Goal: Task Accomplishment & Management: Manage account settings

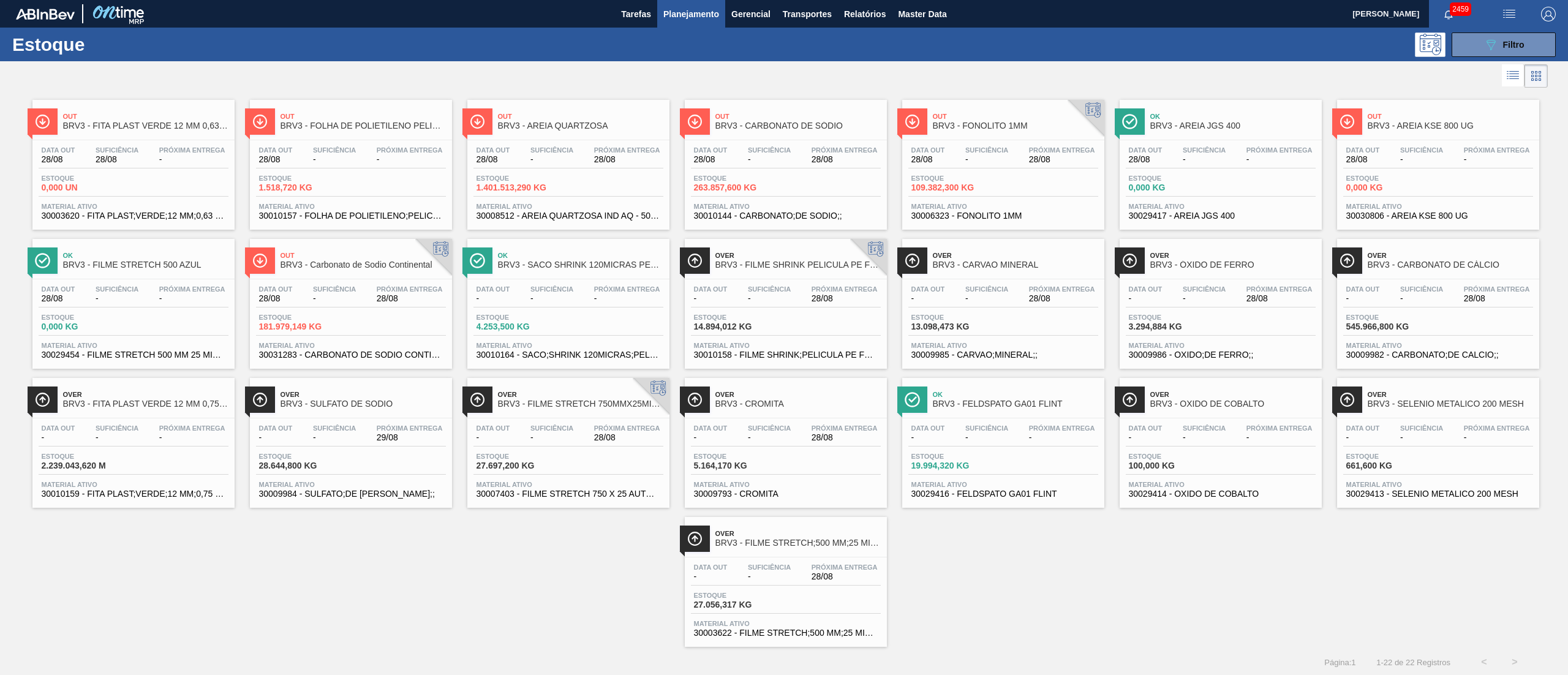
click at [1174, 308] on div "Data out - Suficiência - Próxima Entrega 28/08" at bounding box center [1221, 297] width 190 height 22
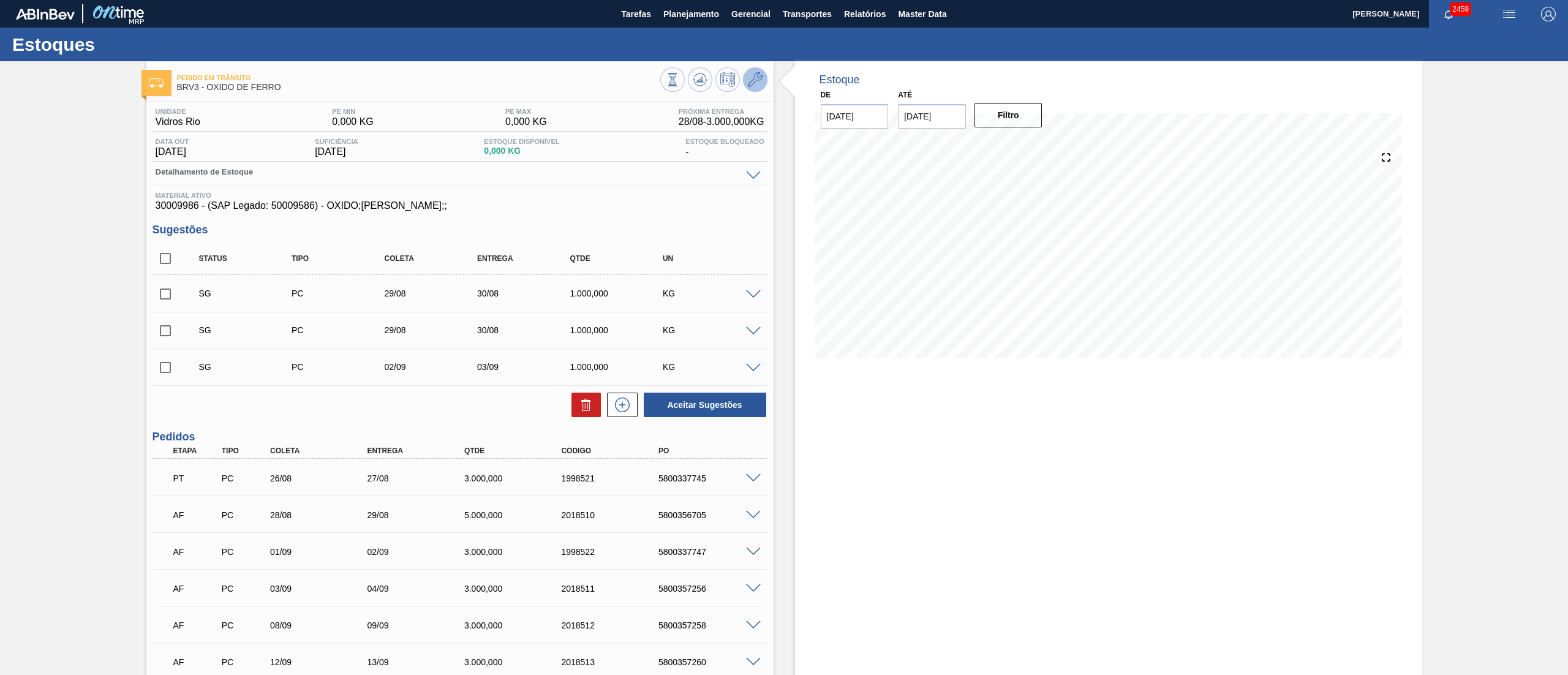
click at [753, 84] on icon at bounding box center [756, 80] width 15 height 15
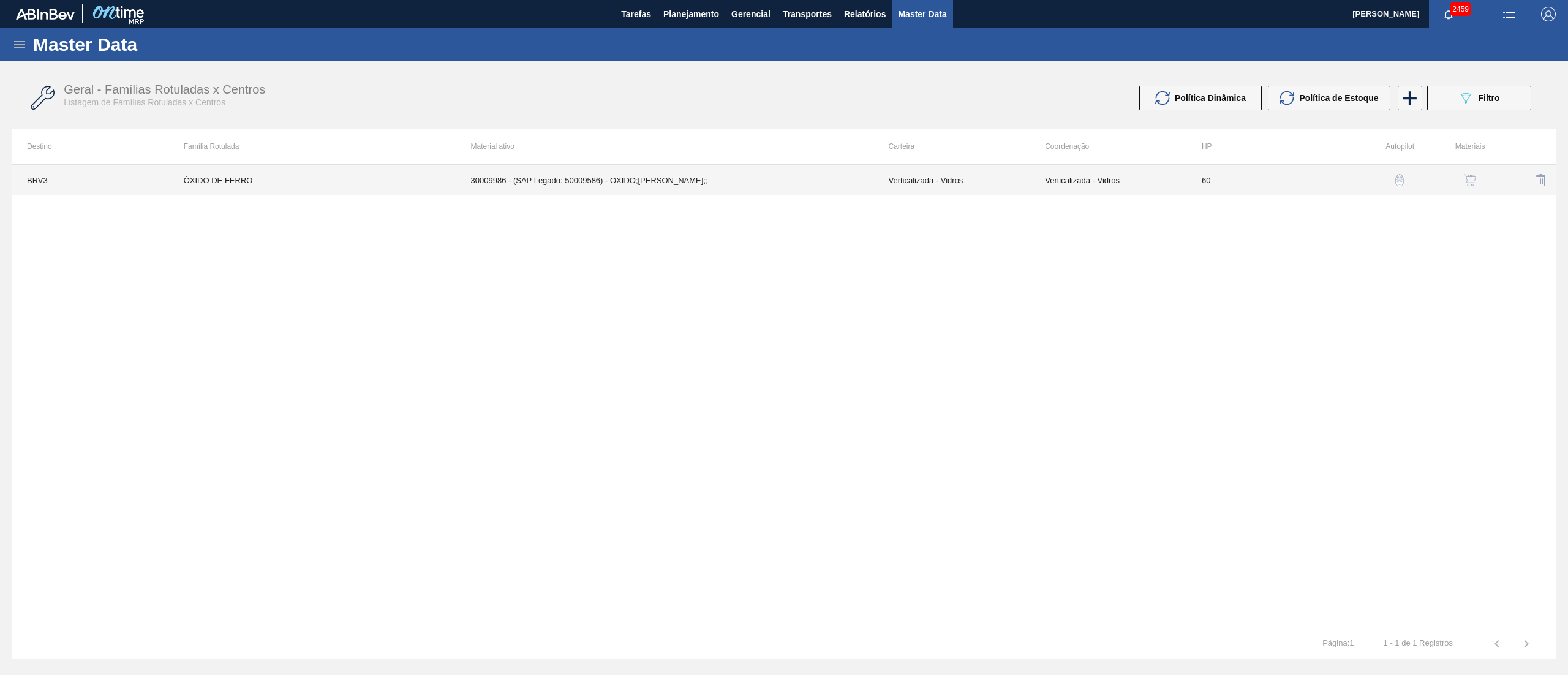
click at [630, 181] on td "30009986 - (SAP Legado: 50009586) - OXIDO;[PERSON_NAME];;" at bounding box center [665, 180] width 418 height 30
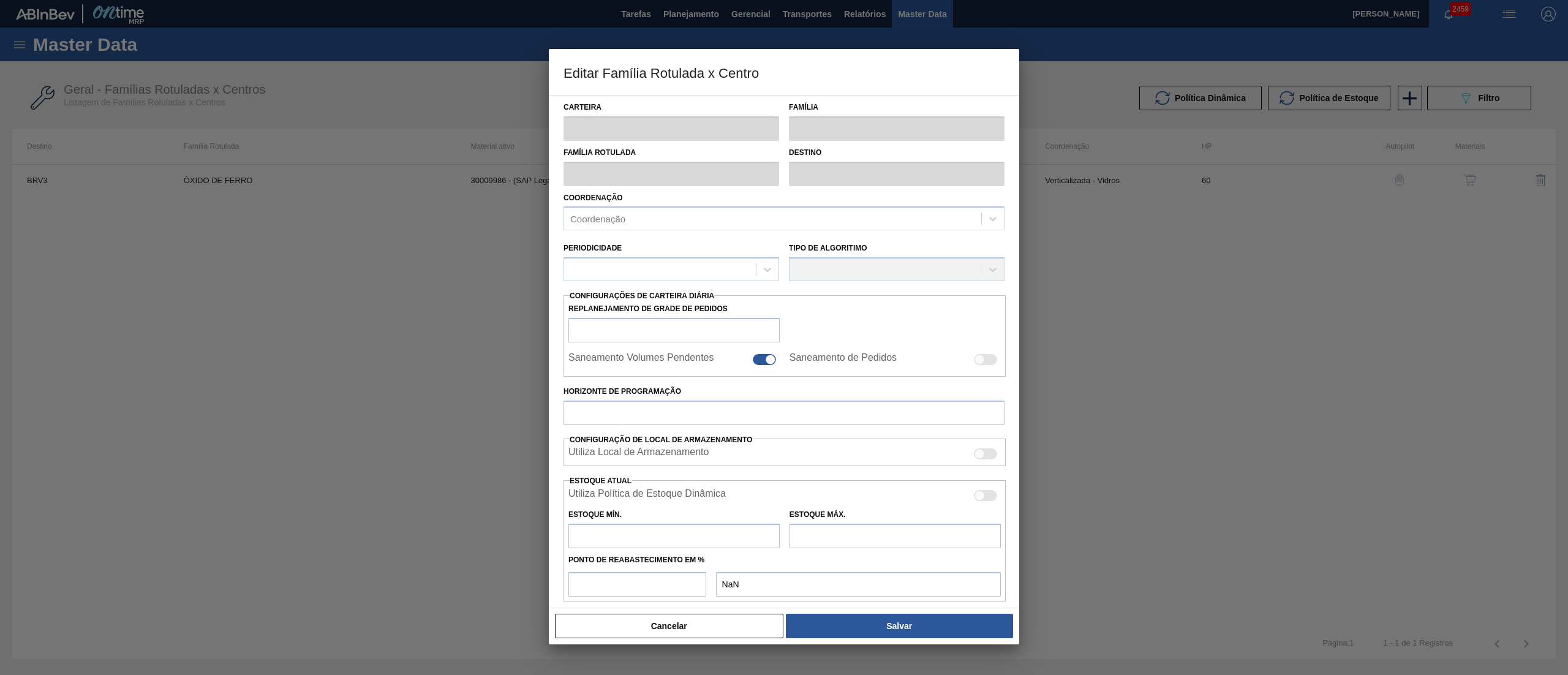
type input "Verticalizada - Vidros"
type input "Matéria-Prima-Vidros"
type input "ÓXIDO DE FERRO"
type input "BRV3 - Vidros Rio"
type input "60"
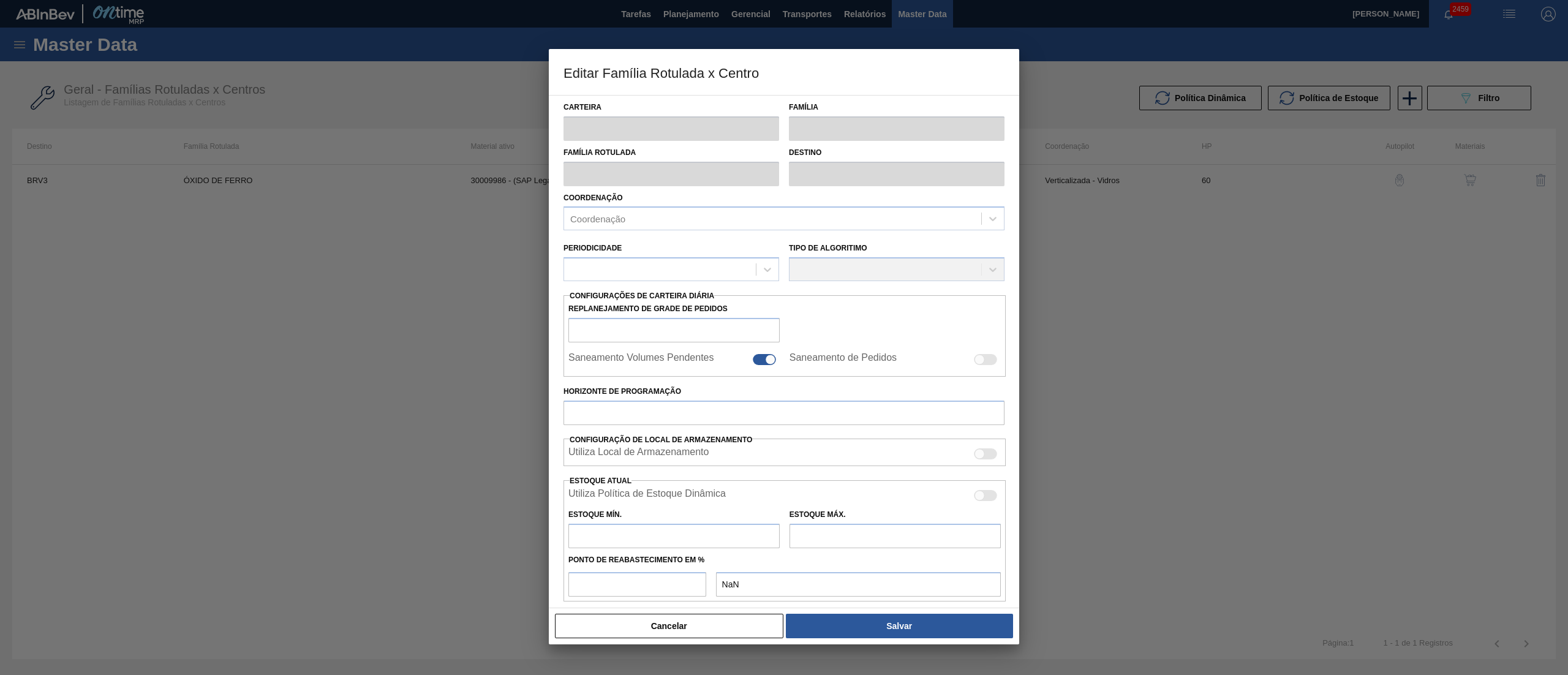
type input "0"
type input "100"
type input "0,000"
checkbox input "true"
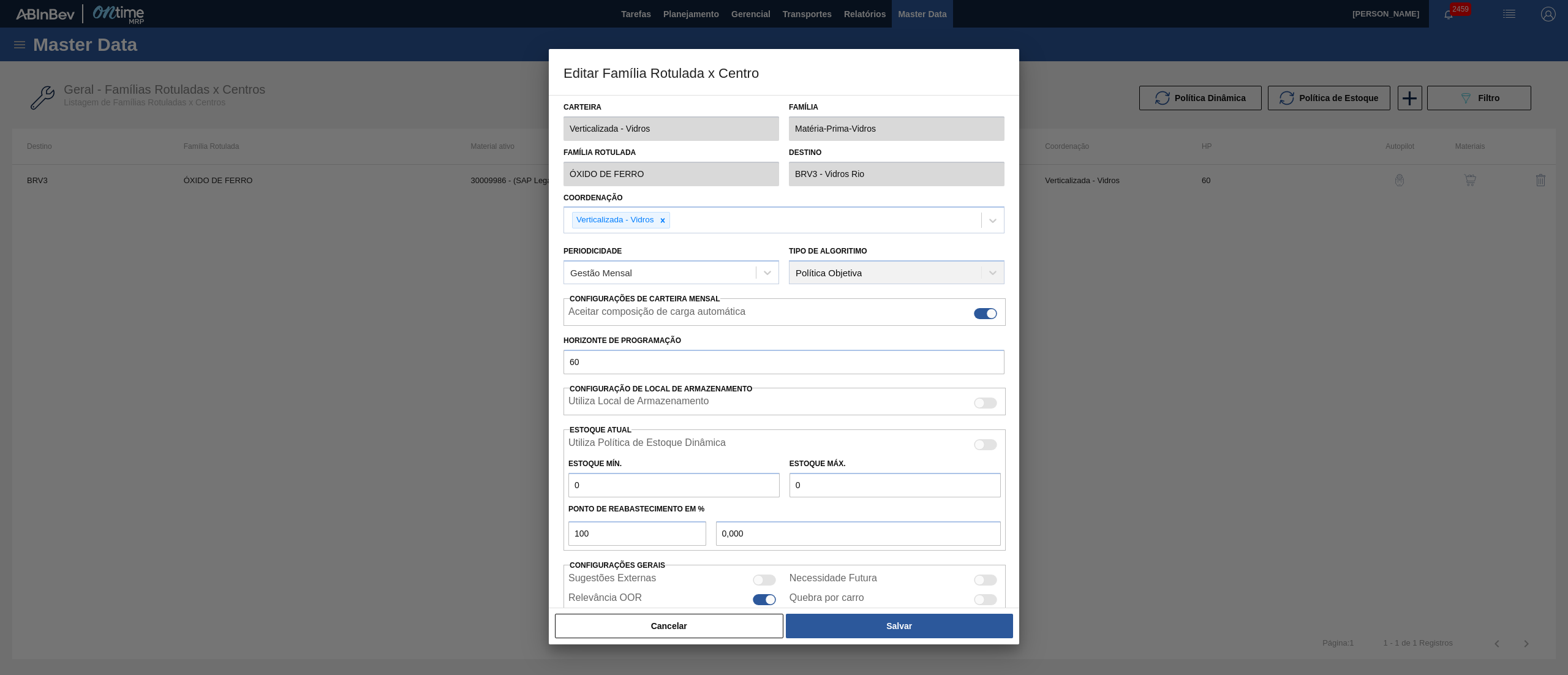
click at [983, 581] on div at bounding box center [985, 580] width 23 height 11
checkbox input "true"
click at [914, 621] on button "Salvar" at bounding box center [899, 625] width 227 height 24
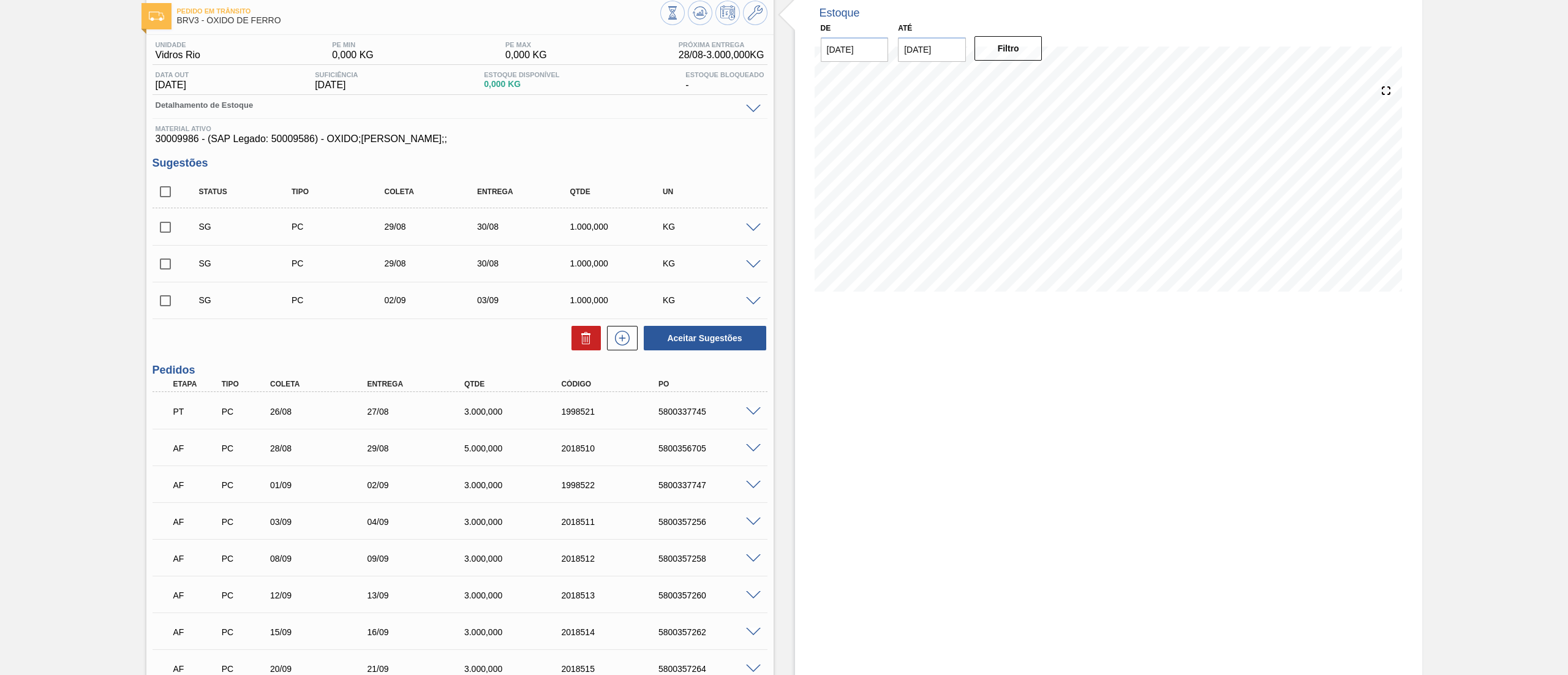
scroll to position [123, 0]
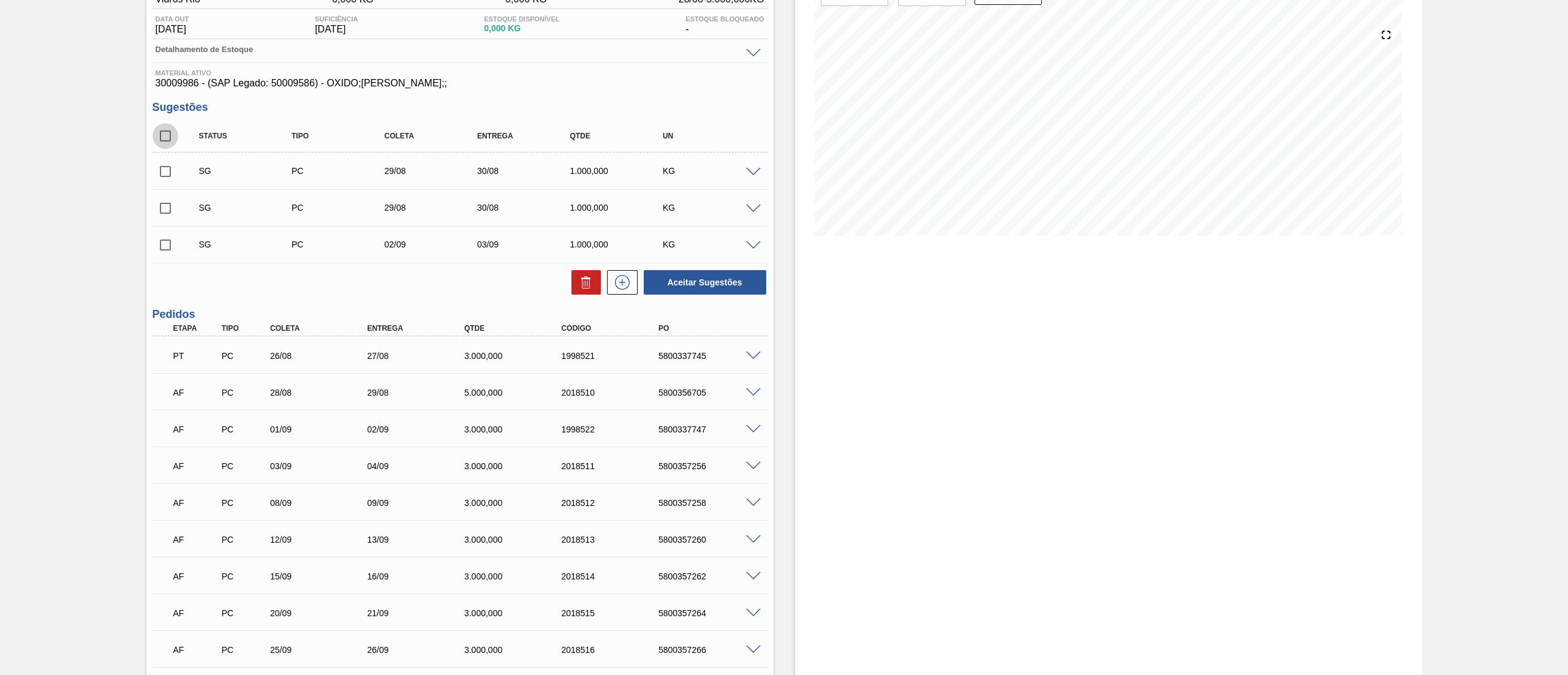
click at [161, 138] on input "checkbox" at bounding box center [165, 135] width 26 height 26
checkbox input "true"
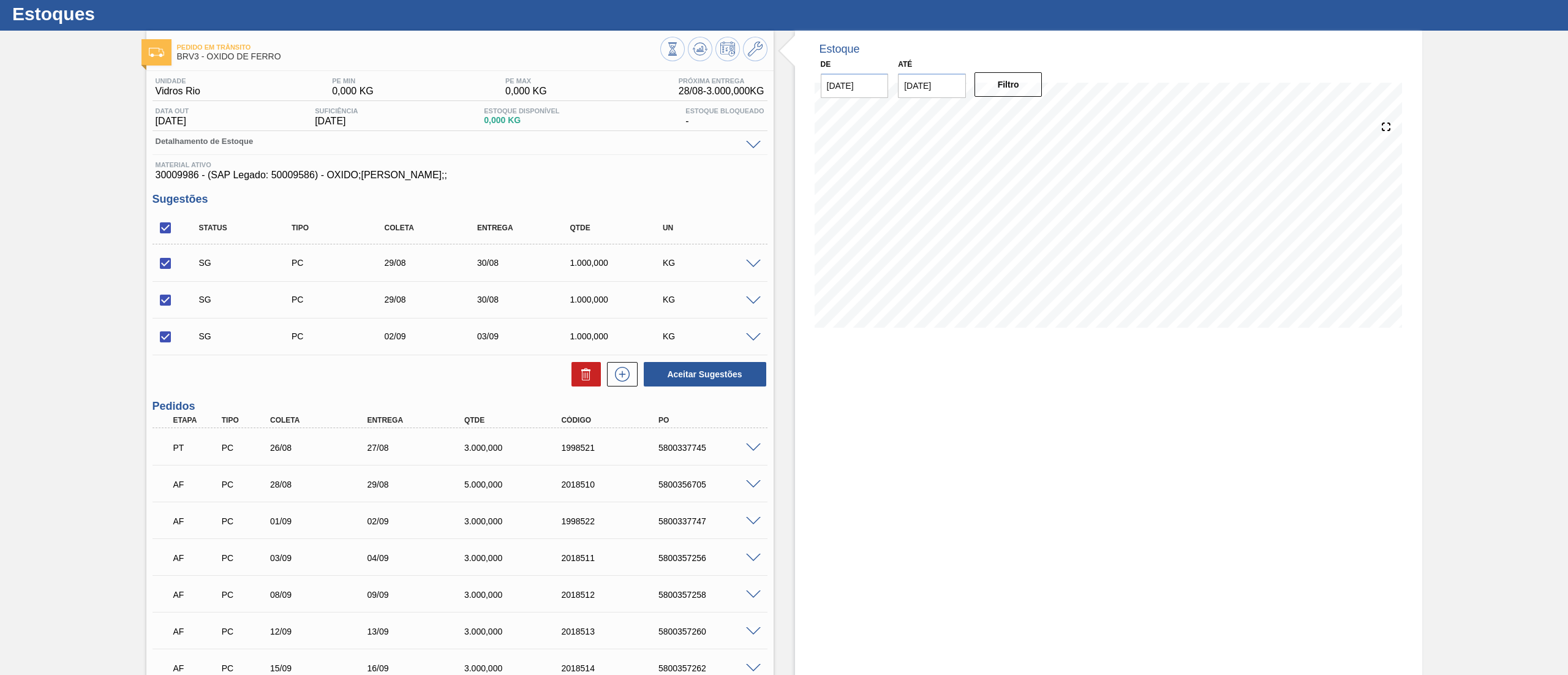
scroll to position [0, 0]
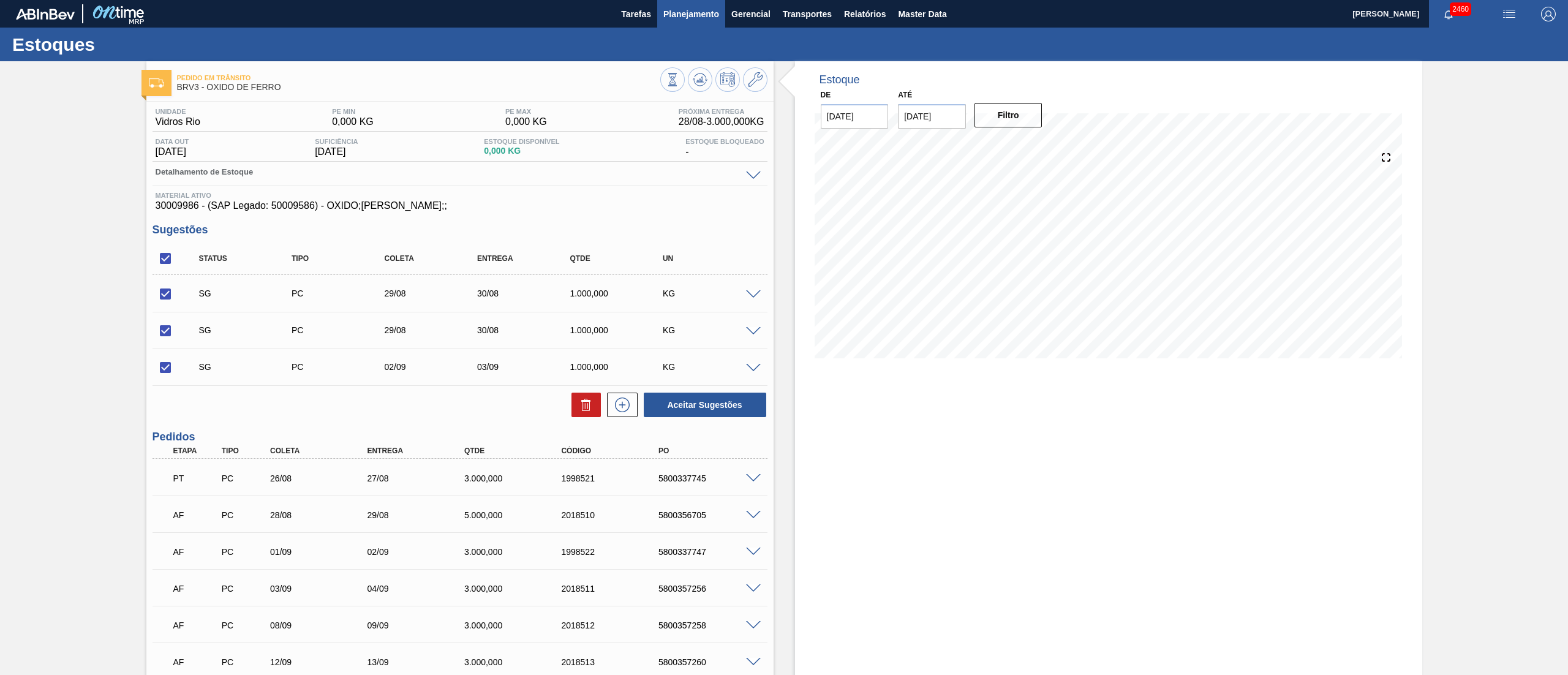
click at [682, 22] on button "Planejamento" at bounding box center [691, 13] width 68 height 27
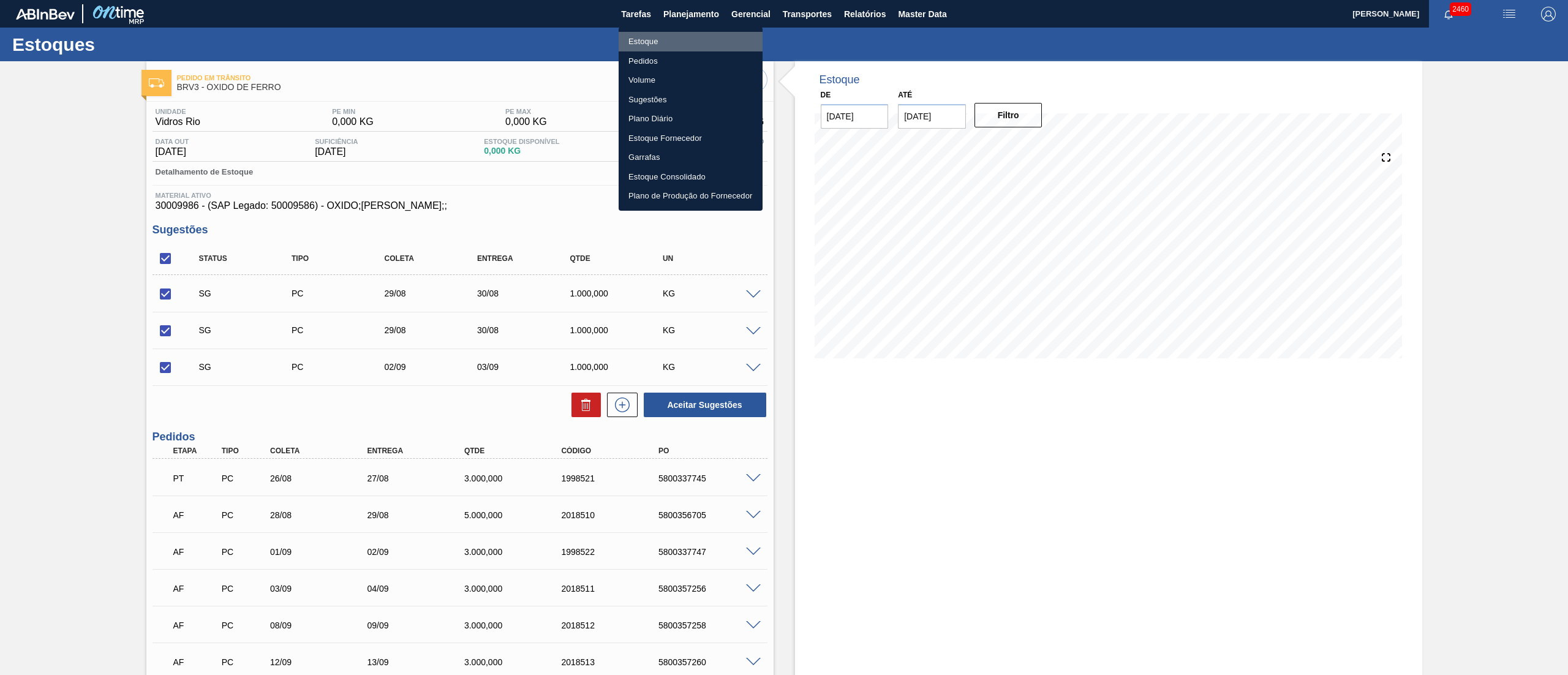
click at [650, 44] on li "Estoque" at bounding box center [690, 41] width 144 height 19
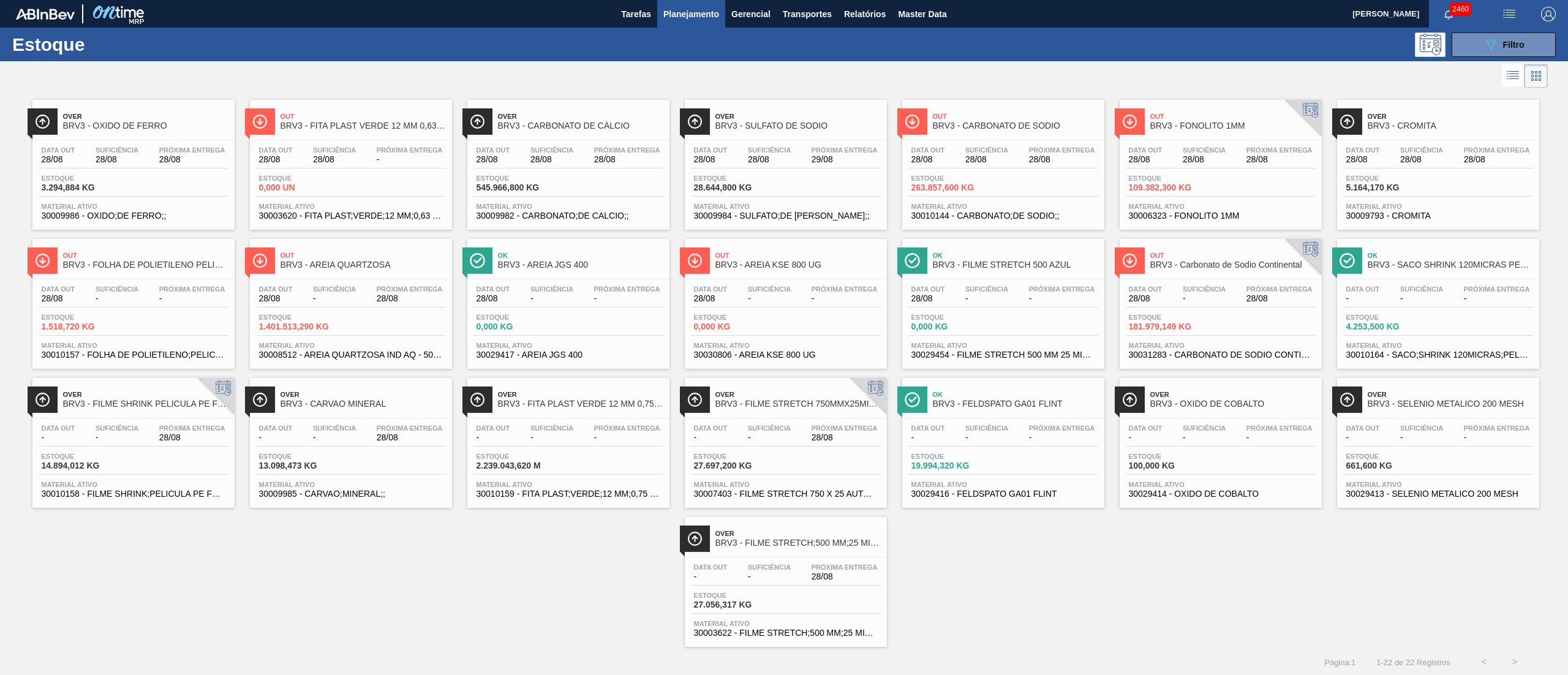
click at [1453, 326] on div "Estoque 4.253,500 KG" at bounding box center [1438, 325] width 190 height 22
